Goal: Task Accomplishment & Management: Use online tool/utility

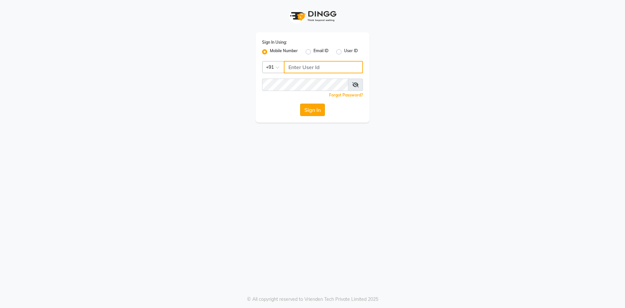
type input "9209809787"
click at [311, 108] on button "Sign In" at bounding box center [312, 109] width 25 height 12
click at [311, 108] on div "Sign In" at bounding box center [312, 109] width 101 height 12
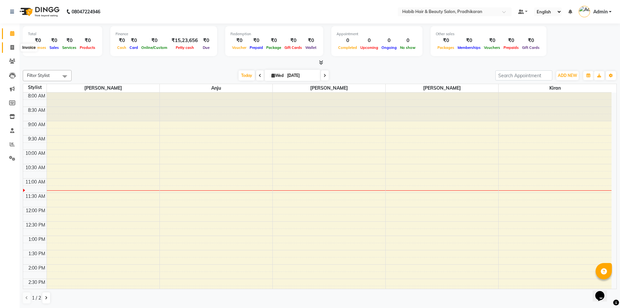
click at [11, 51] on span at bounding box center [12, 47] width 11 height 7
select select "5583"
select select "service"
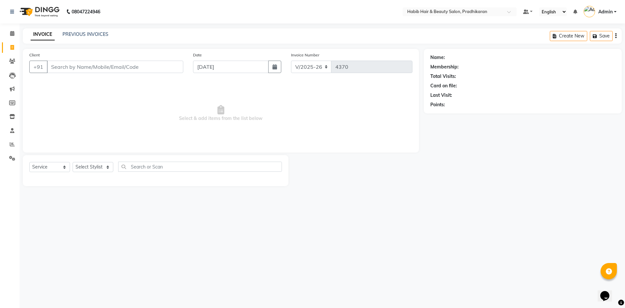
click at [88, 67] on input "Client" at bounding box center [115, 67] width 136 height 12
